Goal: Check status: Check status

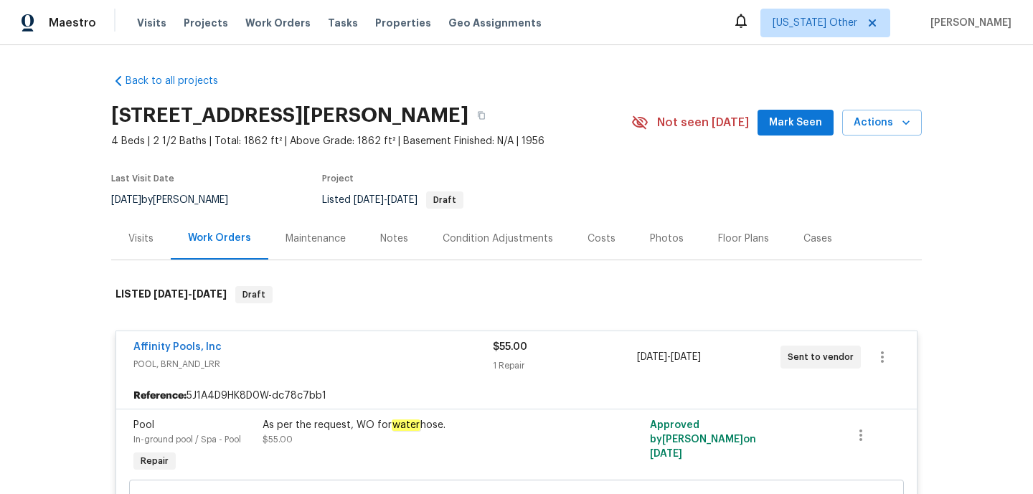
scroll to position [85, 0]
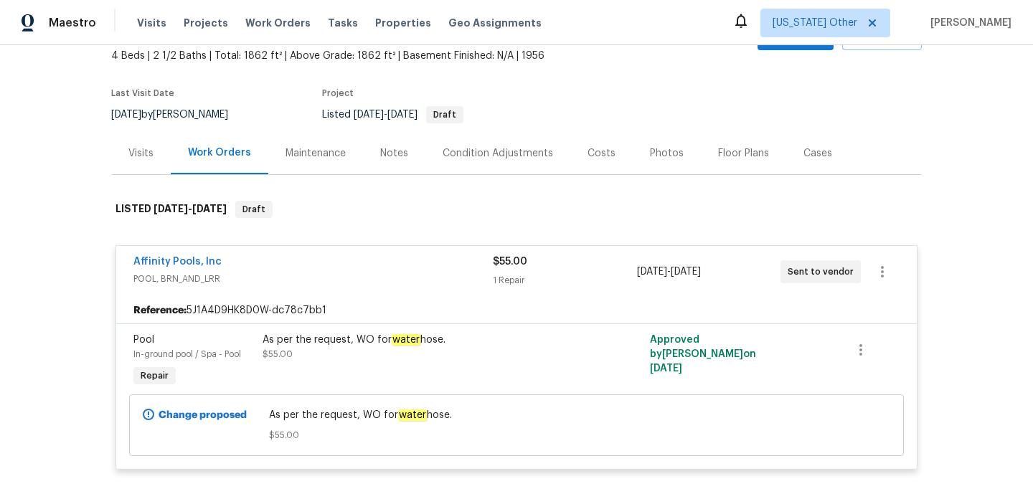
click at [395, 146] on div "Notes" at bounding box center [394, 153] width 28 height 14
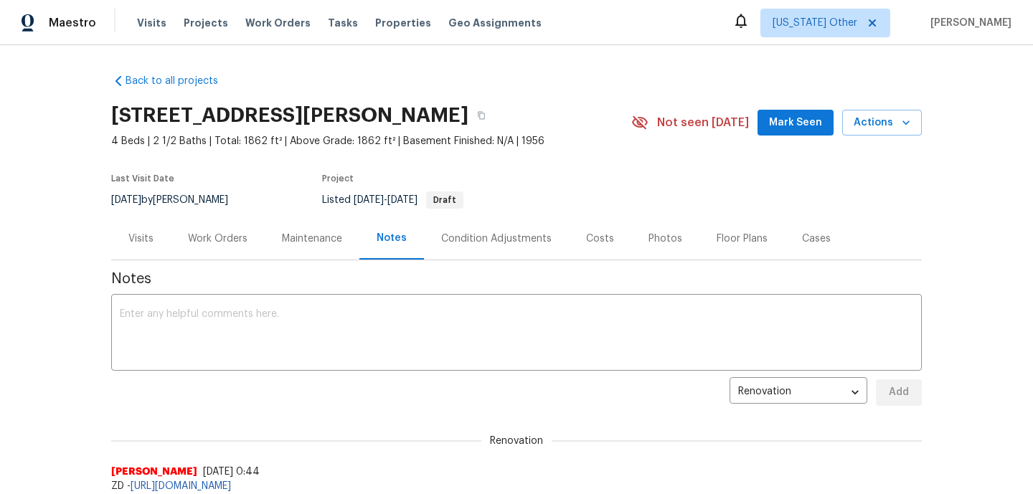
click at [225, 228] on div "Work Orders" at bounding box center [218, 238] width 94 height 42
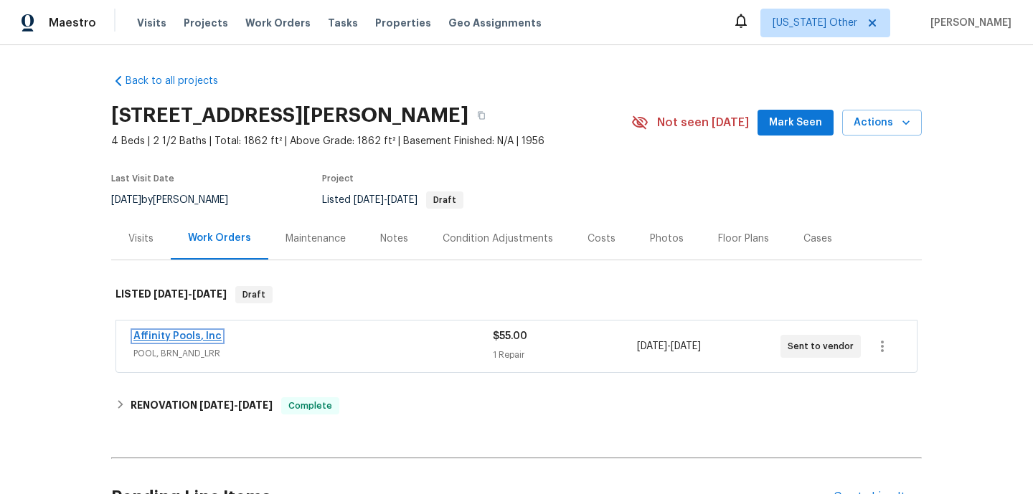
click at [206, 334] on link "Affinity Pools, Inc" at bounding box center [177, 336] width 88 height 10
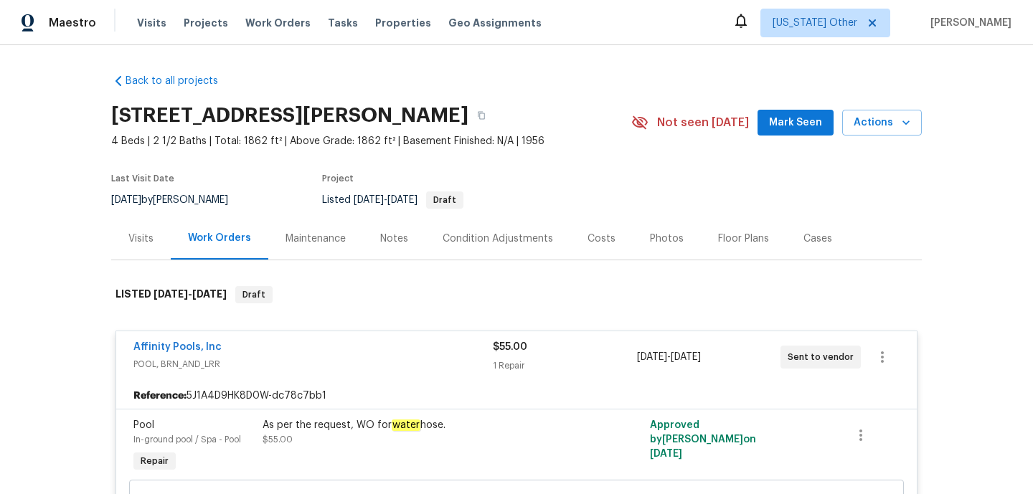
click at [393, 238] on div "Notes" at bounding box center [394, 239] width 28 height 14
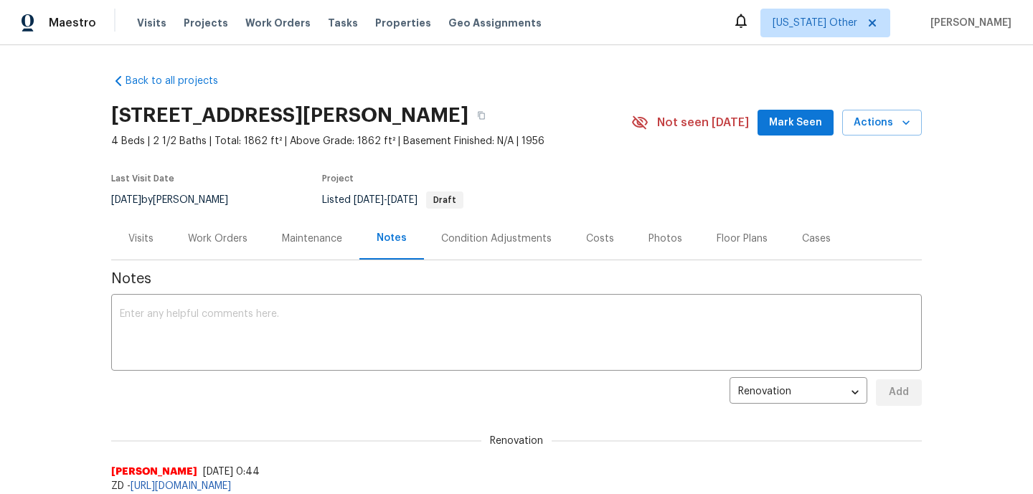
click at [241, 236] on div "Work Orders" at bounding box center [218, 239] width 60 height 14
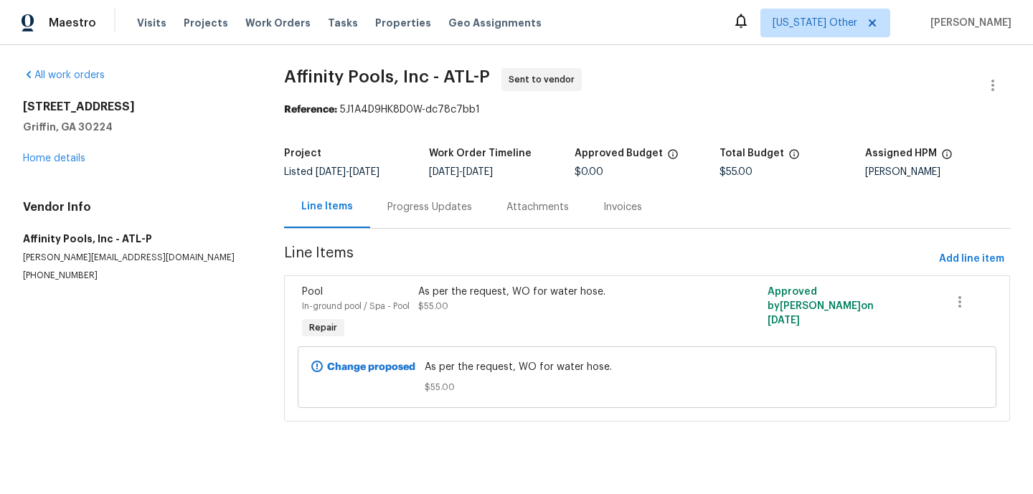
click at [417, 214] on div "Progress Updates" at bounding box center [429, 207] width 119 height 42
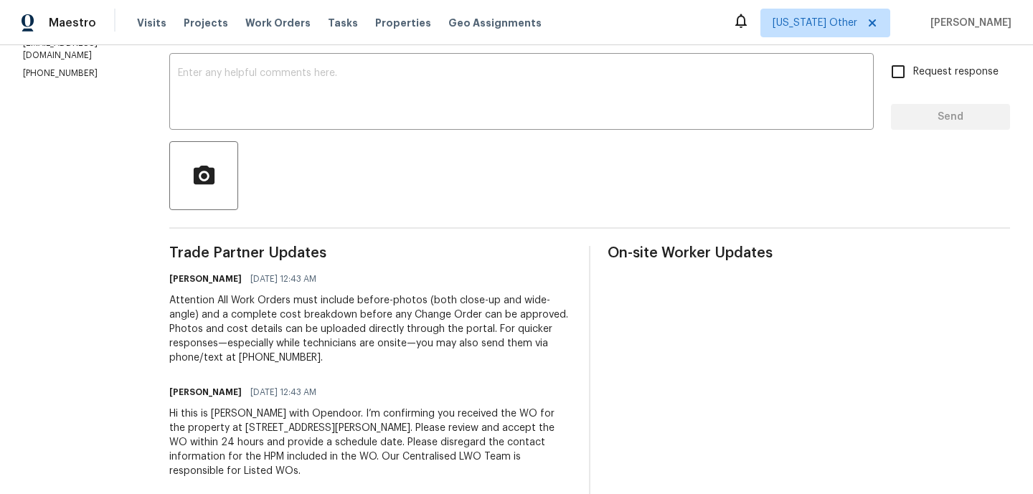
scroll to position [251, 0]
